Goal: Information Seeking & Learning: Learn about a topic

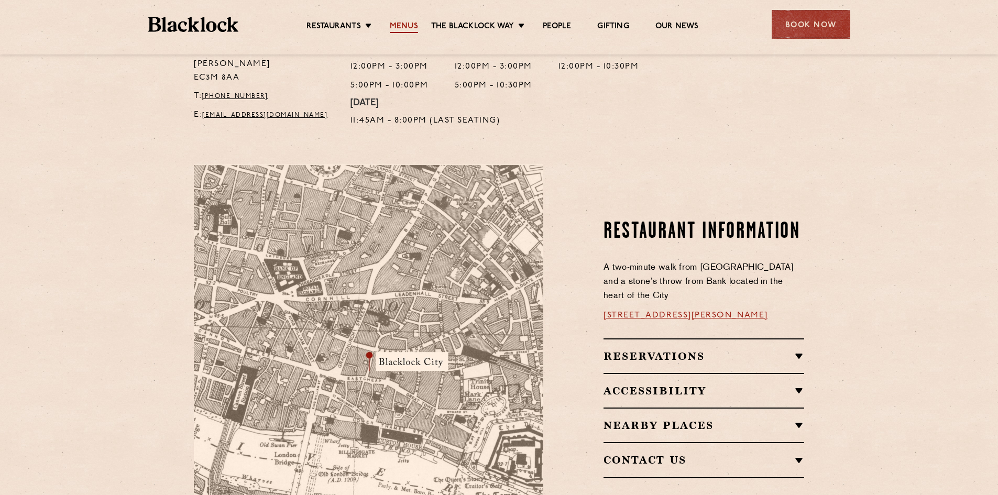
click at [401, 25] on link "Menus" at bounding box center [404, 27] width 28 height 12
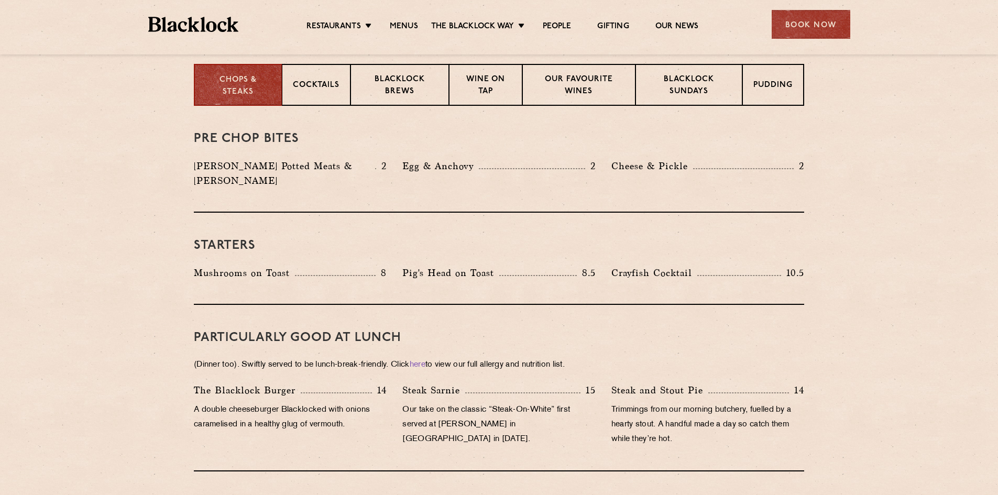
scroll to position [419, 0]
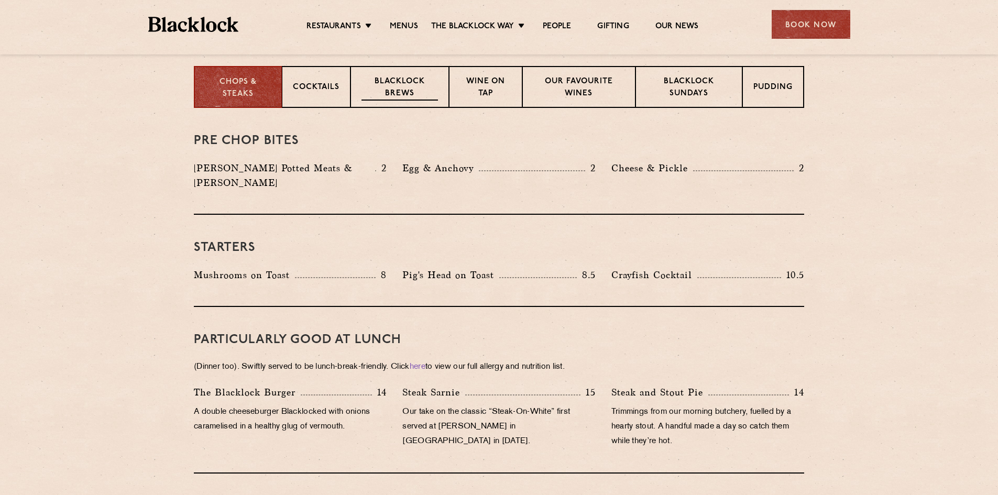
click at [392, 85] on p "Blacklock Brews" at bounding box center [399, 88] width 76 height 25
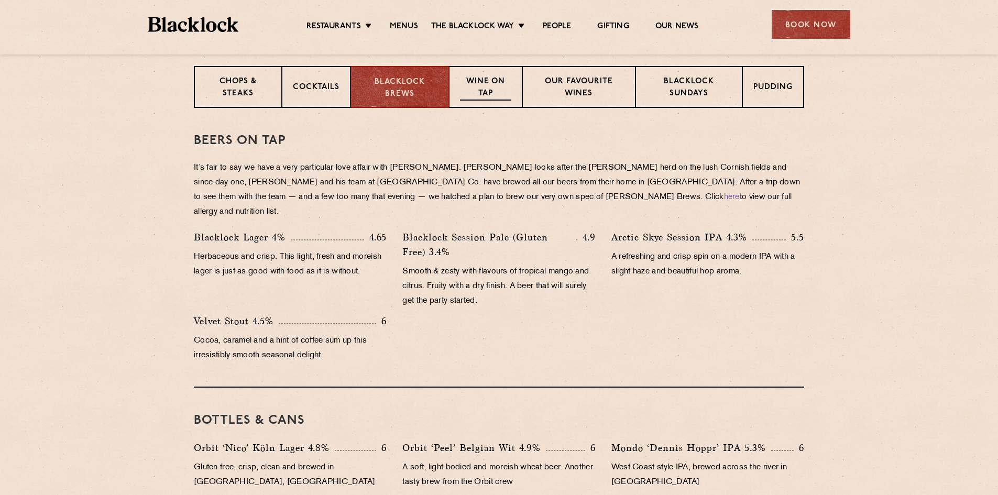
click at [481, 86] on p "Wine on Tap" at bounding box center [485, 88] width 51 height 25
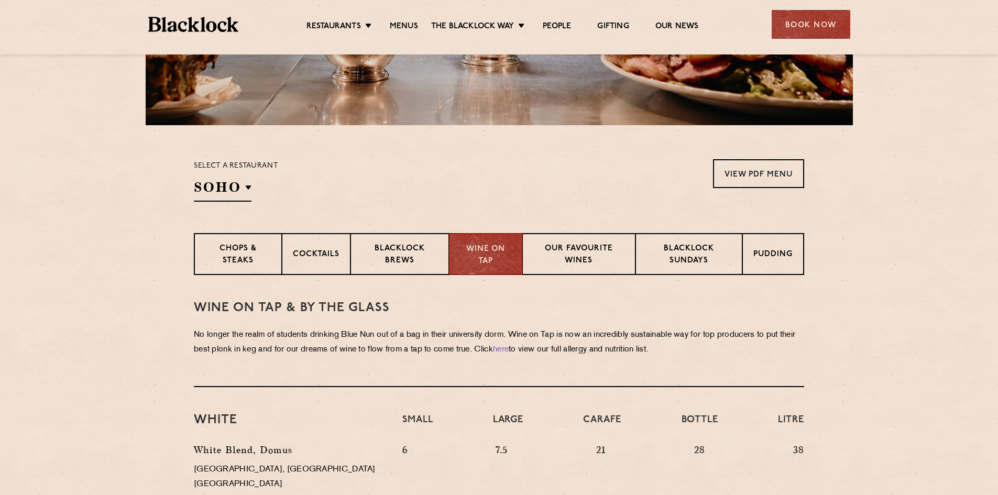
scroll to position [105, 0]
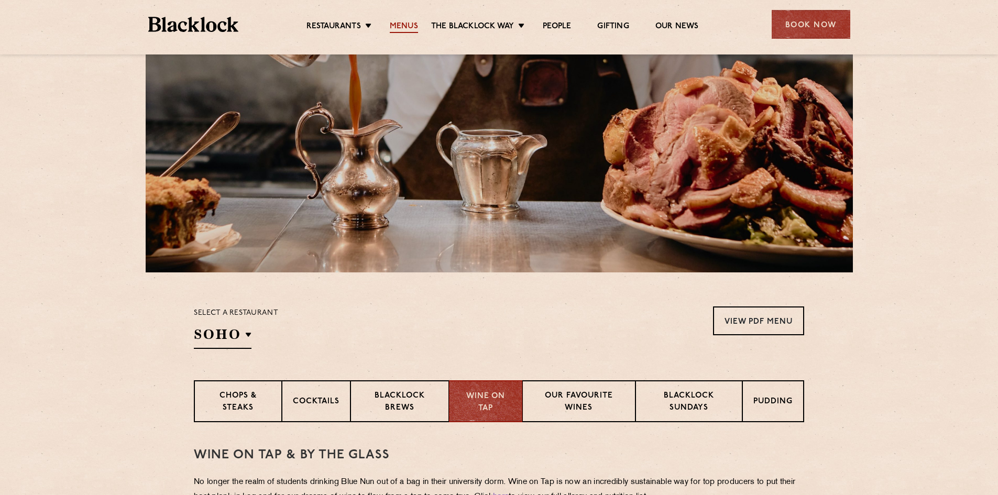
click at [399, 21] on link "Menus" at bounding box center [404, 27] width 28 height 12
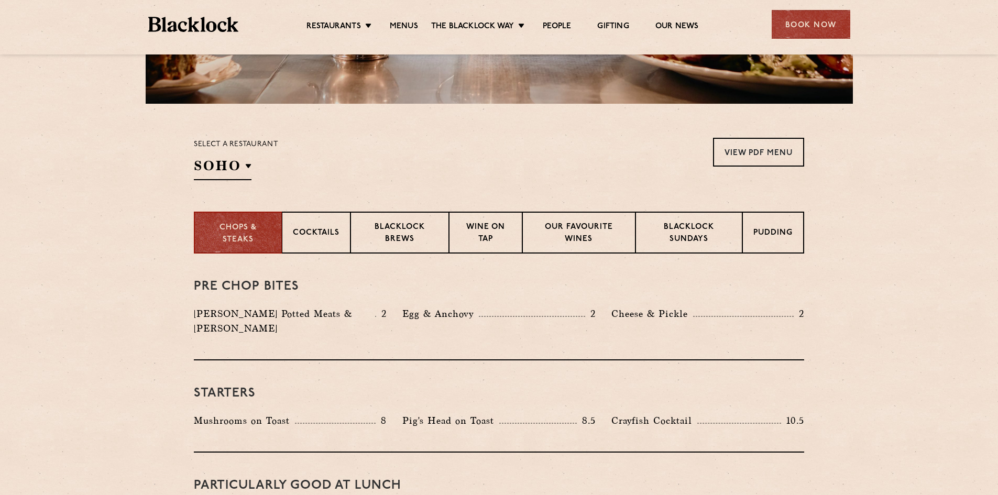
scroll to position [314, 0]
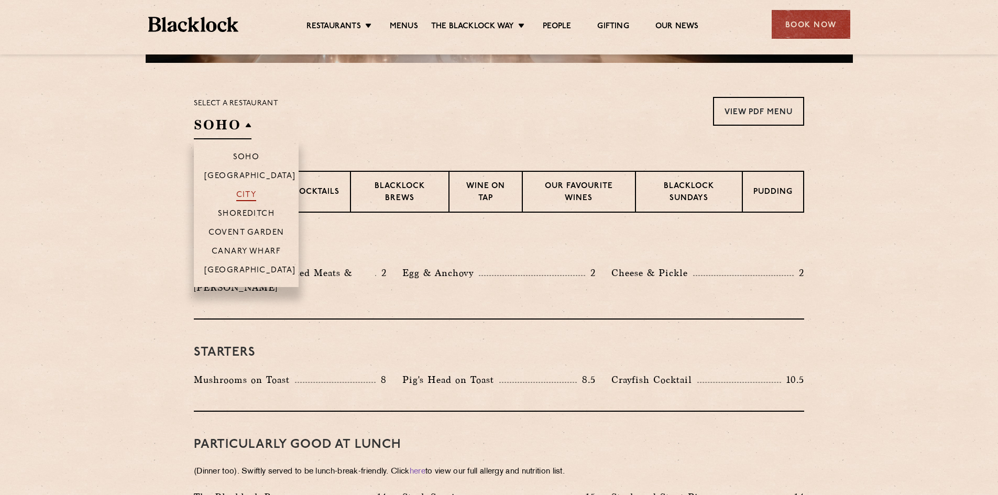
click at [244, 191] on p "City" at bounding box center [246, 196] width 20 height 10
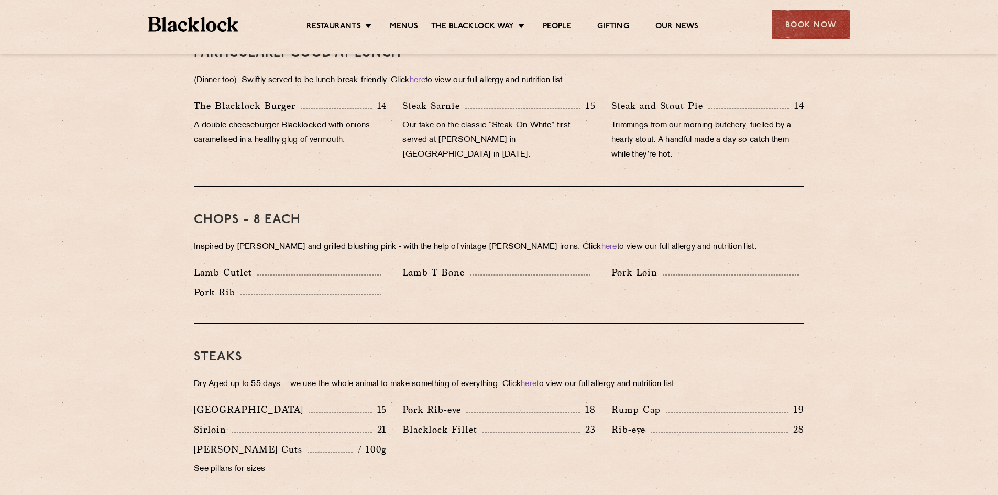
scroll to position [629, 0]
